Goal: Find contact information: Find contact information

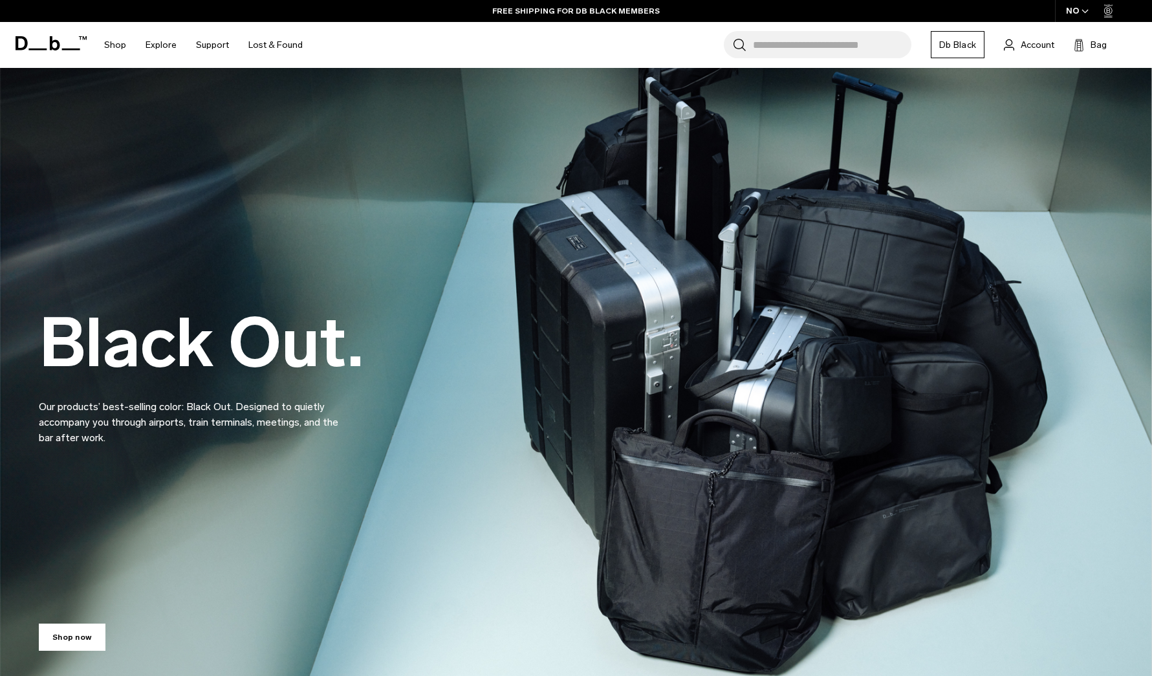
click at [1075, 13] on div "NO" at bounding box center [1077, 11] width 45 height 22
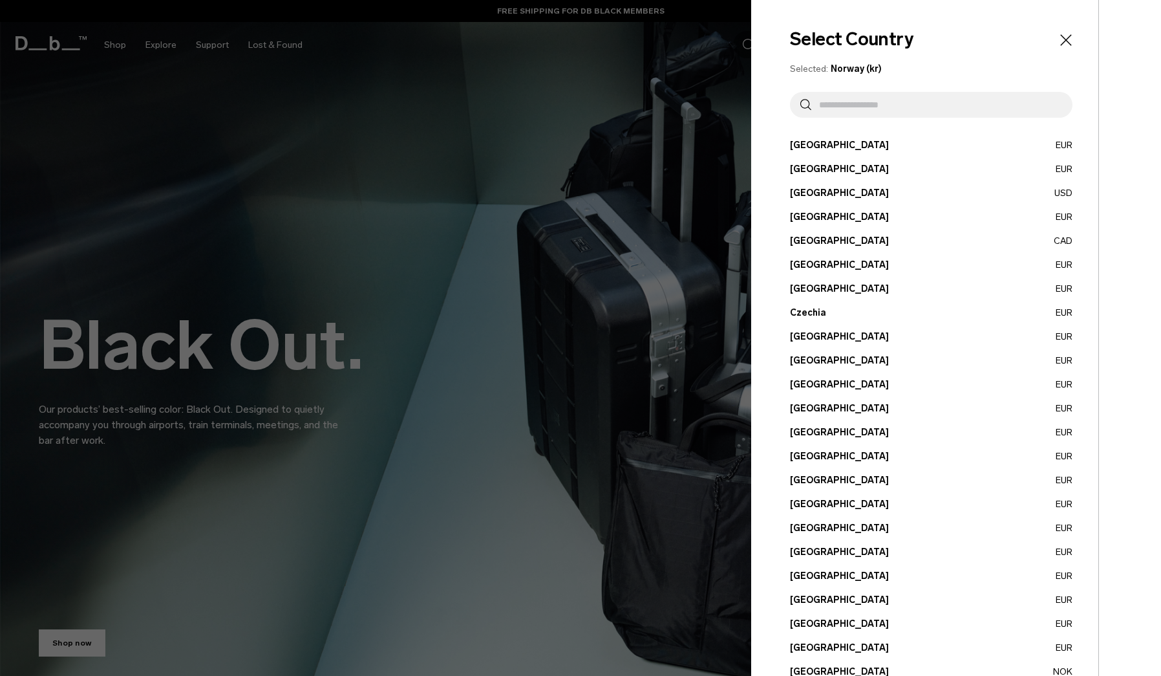
click at [810, 409] on button "France EUR" at bounding box center [931, 409] width 283 height 14
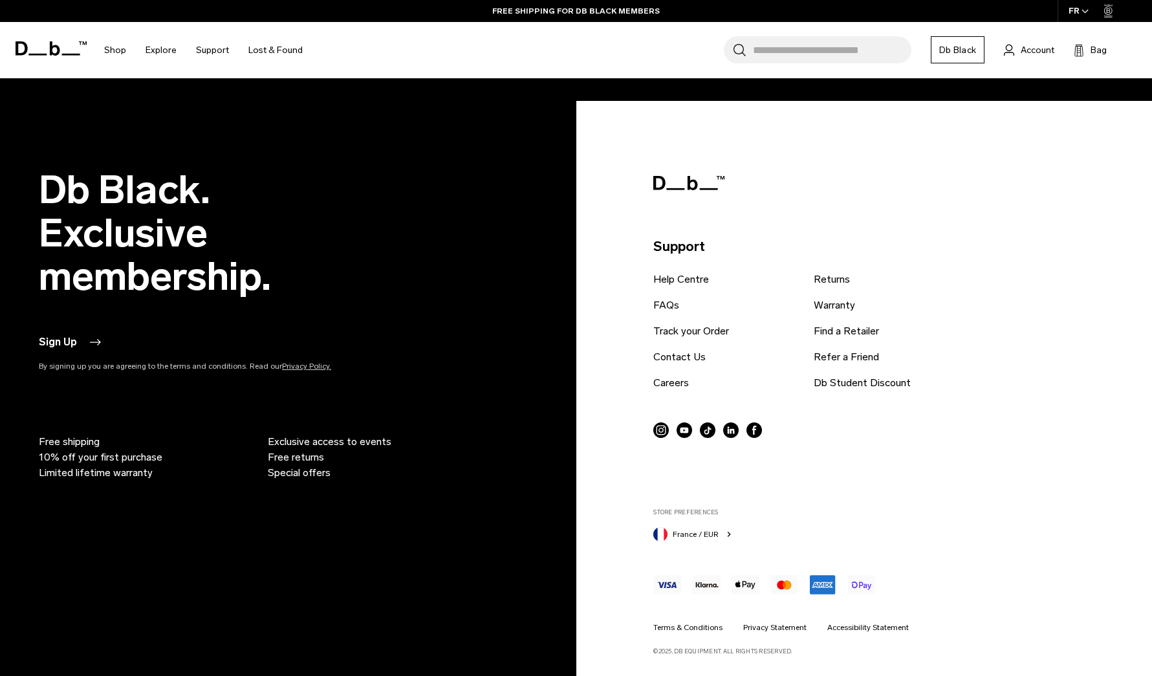
scroll to position [3591, 0]
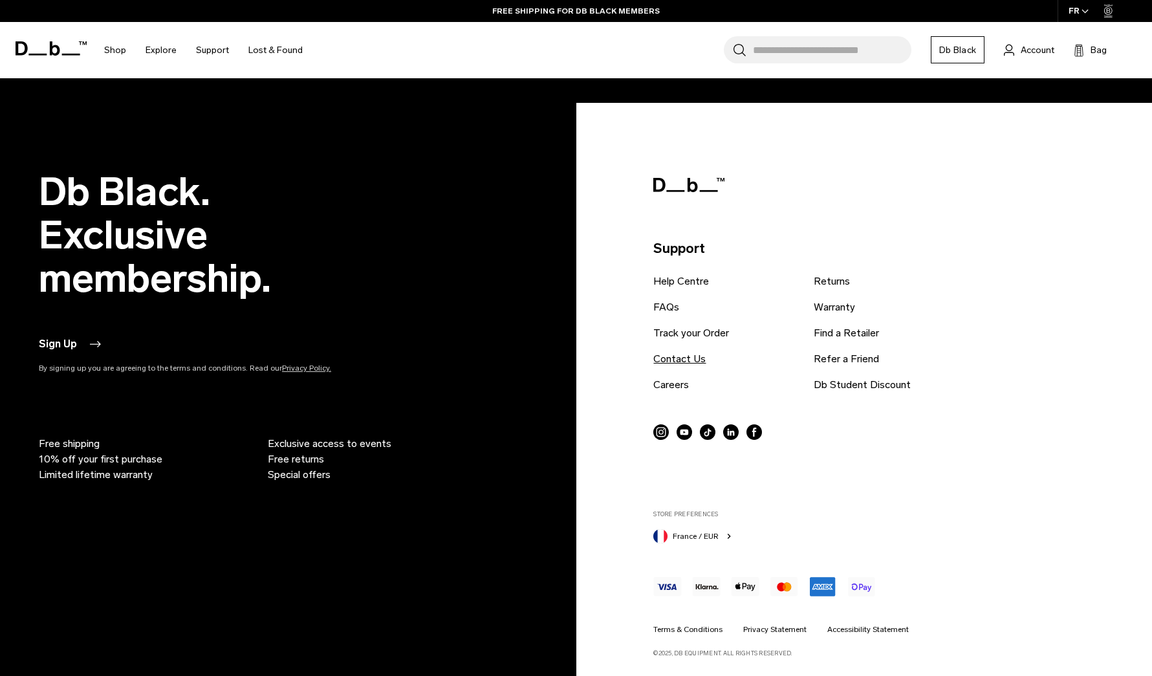
click at [693, 359] on link "Contact Us" at bounding box center [679, 359] width 52 height 16
